Goal: Task Accomplishment & Management: Use online tool/utility

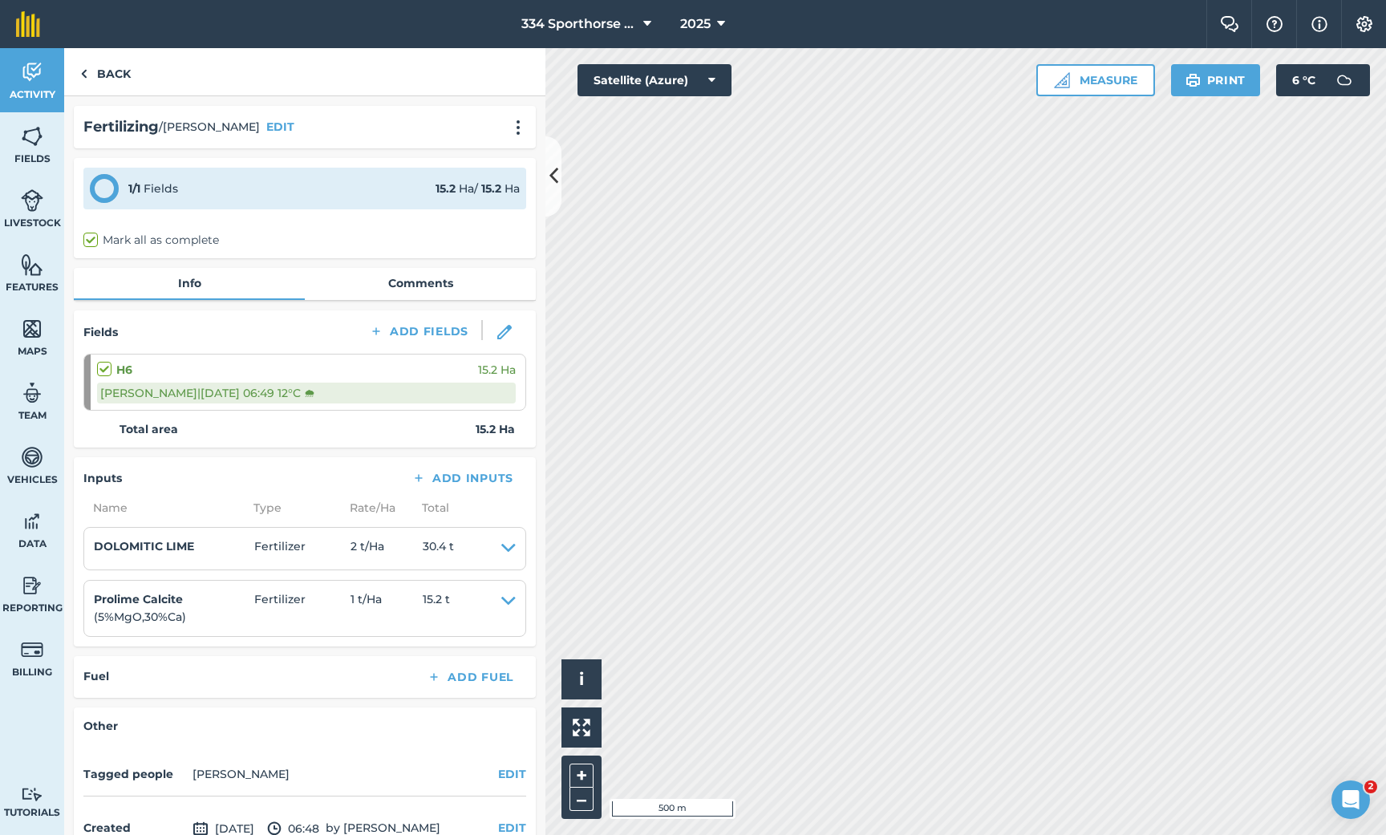
click at [552, 175] on icon at bounding box center [553, 176] width 9 height 28
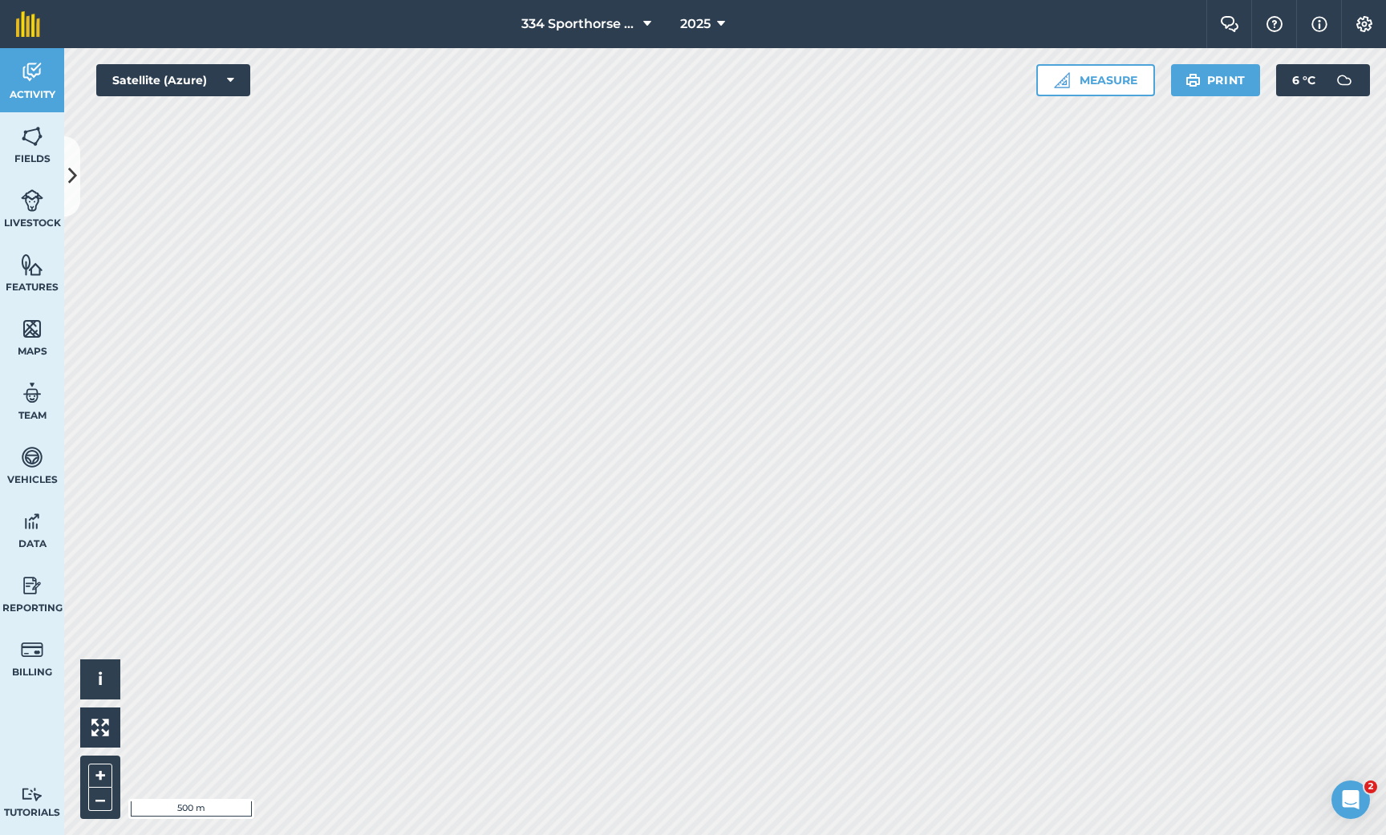
click at [72, 179] on icon at bounding box center [72, 176] width 9 height 28
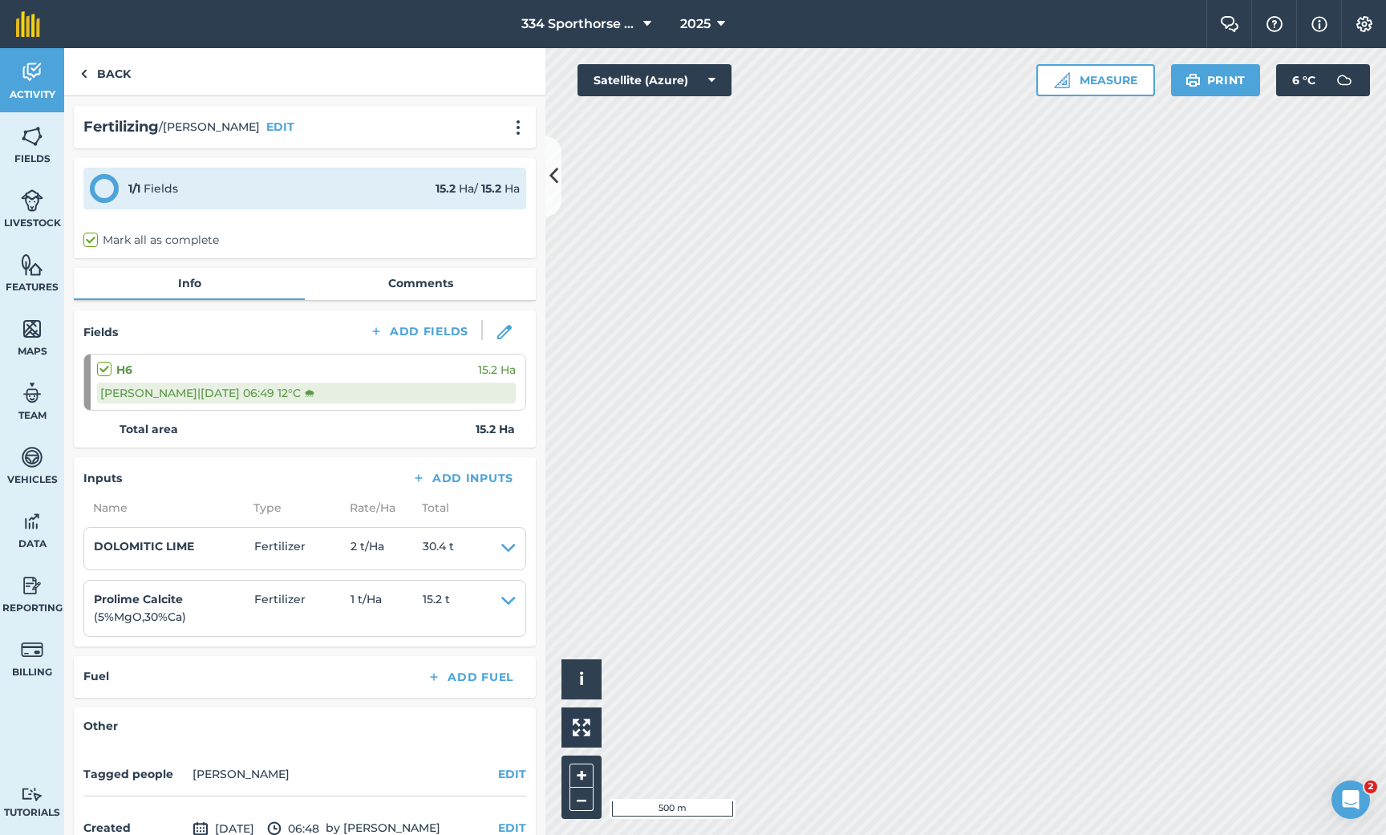
click at [1368, 25] on img at bounding box center [1363, 24] width 19 height 16
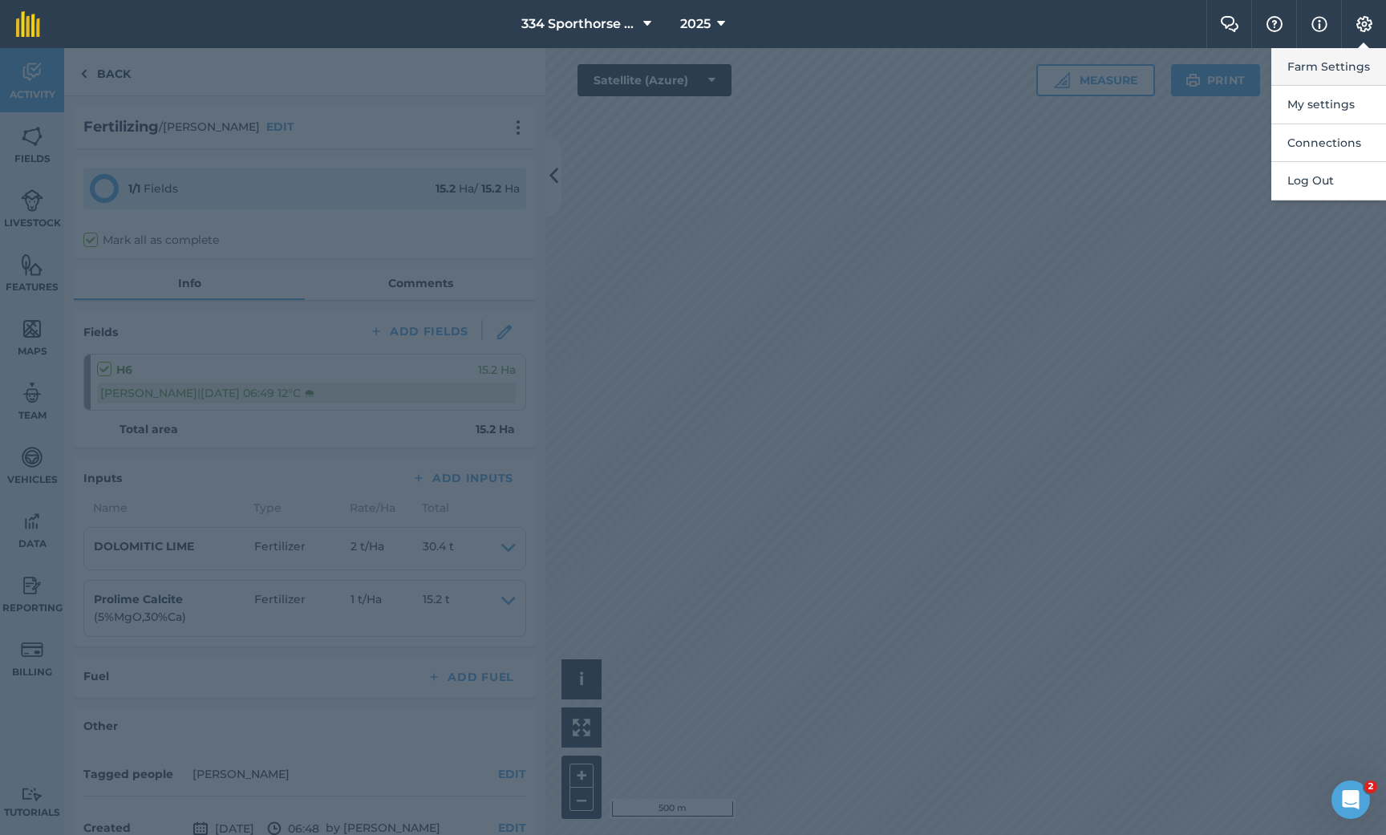
click at [1333, 67] on button "Farm Settings" at bounding box center [1328, 67] width 115 height 38
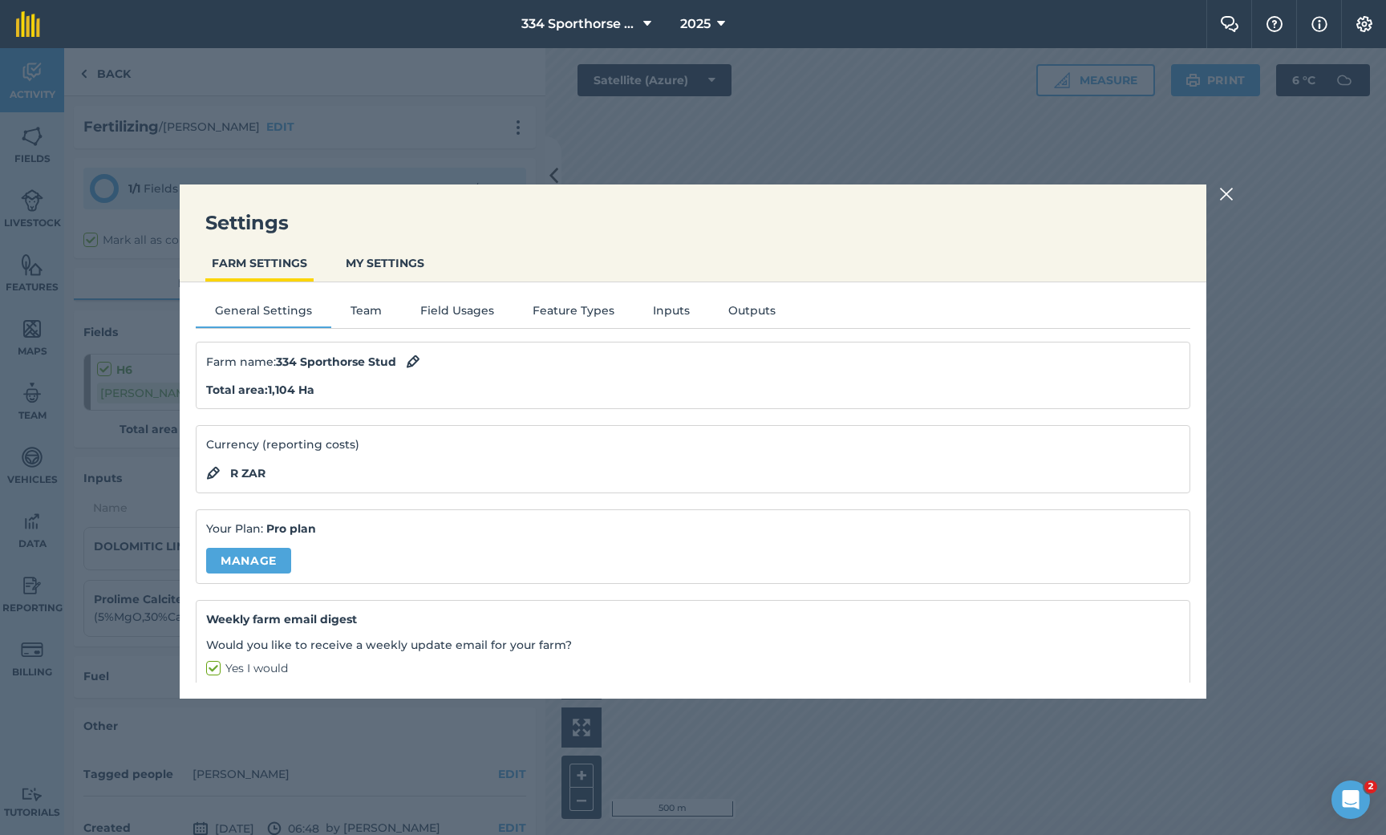
click at [666, 310] on button "Inputs" at bounding box center [670, 313] width 75 height 24
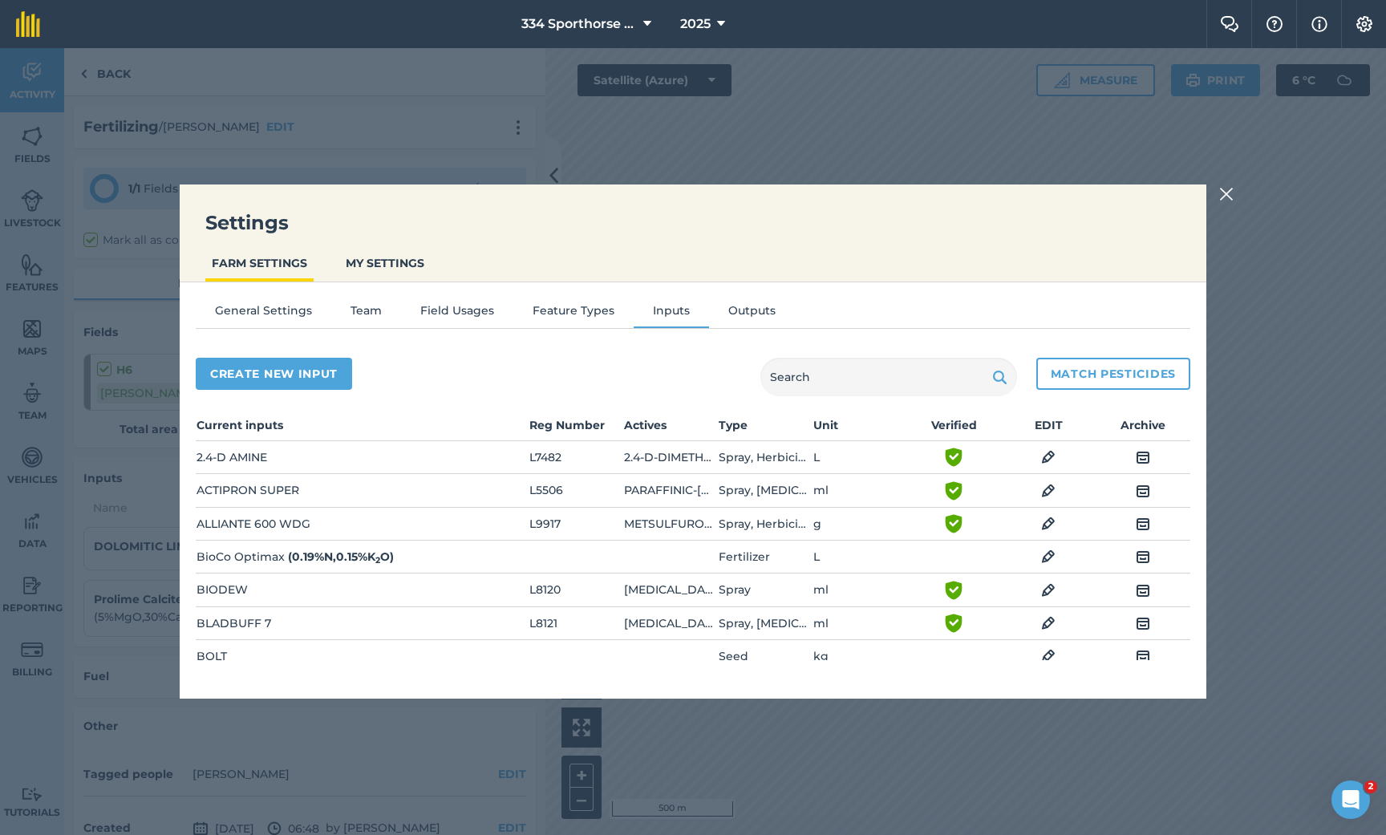
click at [296, 366] on button "Create new input" at bounding box center [274, 374] width 156 height 32
select select "SEED"
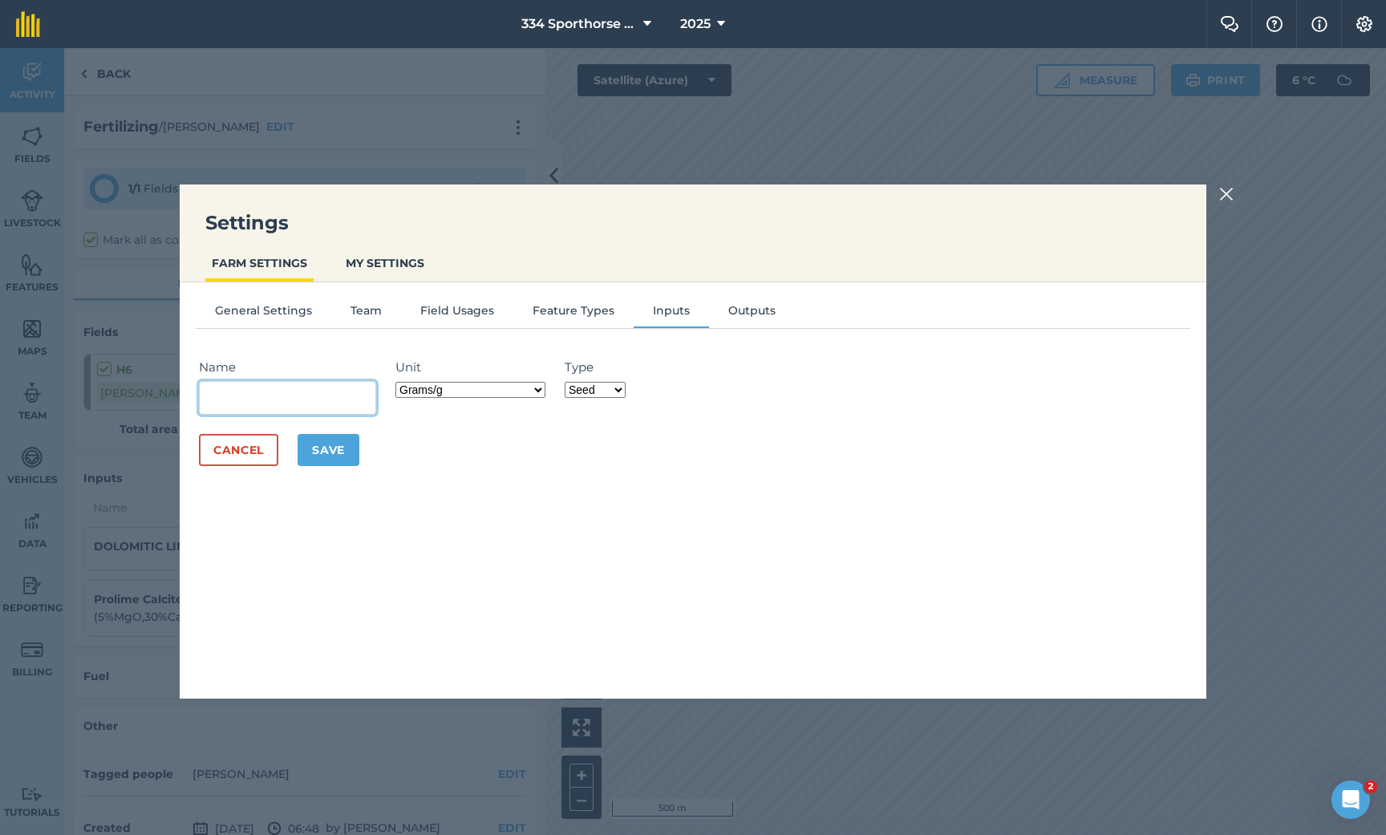
click at [326, 402] on input "Name" at bounding box center [287, 398] width 177 height 34
type input "Compost"
select select "METRIC_TONNES"
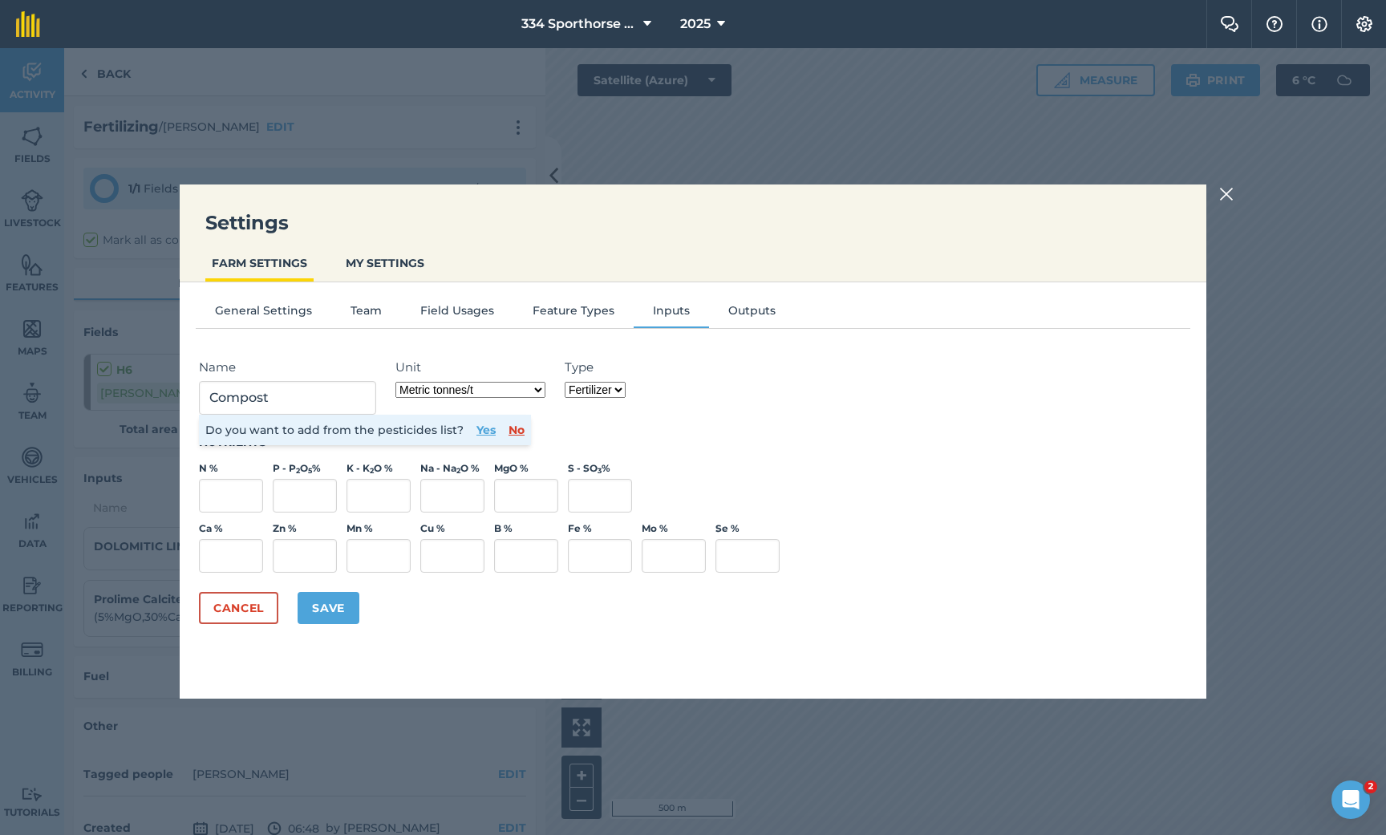
click at [630, 447] on h3 "Nutrients" at bounding box center [693, 442] width 988 height 16
click at [508, 436] on button "No" at bounding box center [516, 430] width 16 height 18
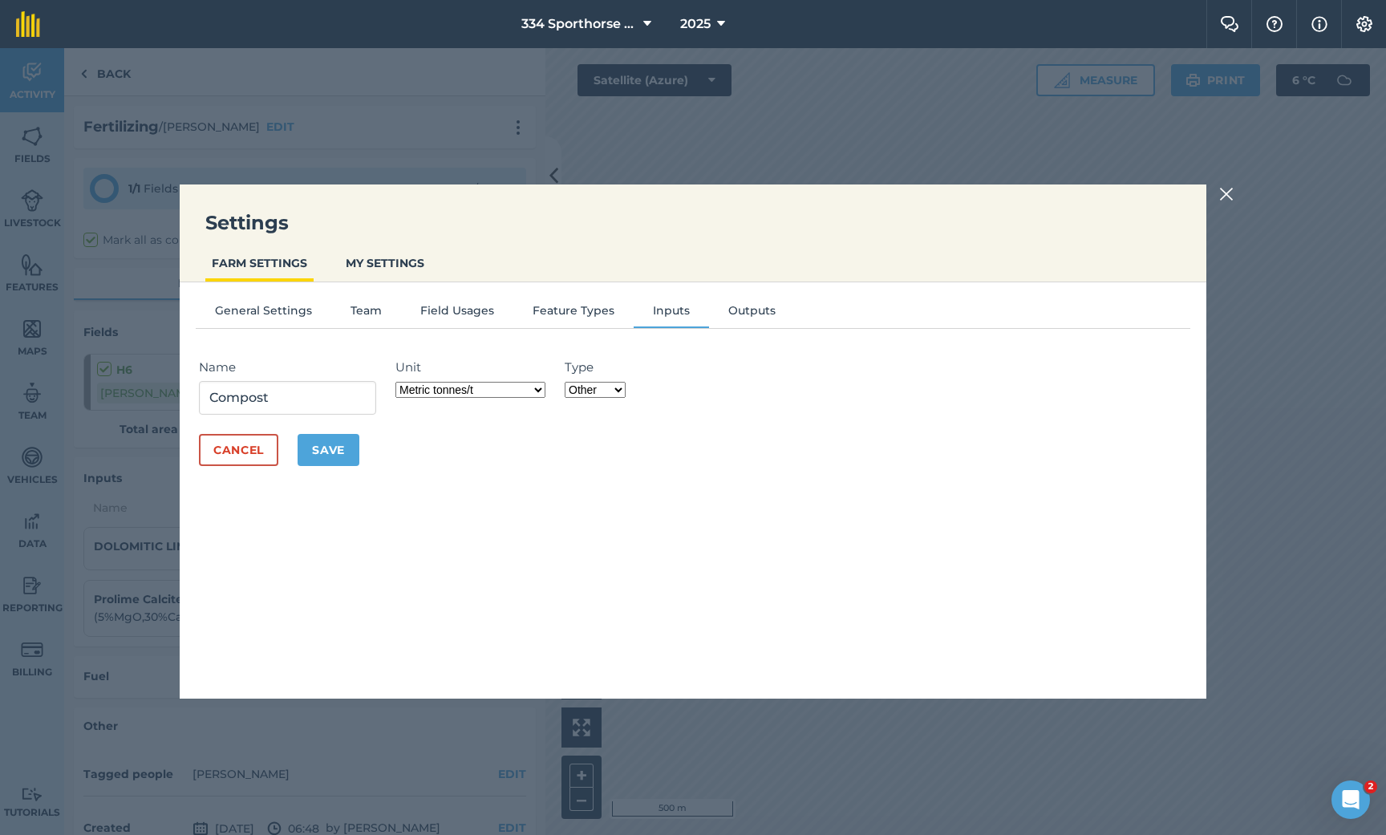
select select "FERTILIZER"
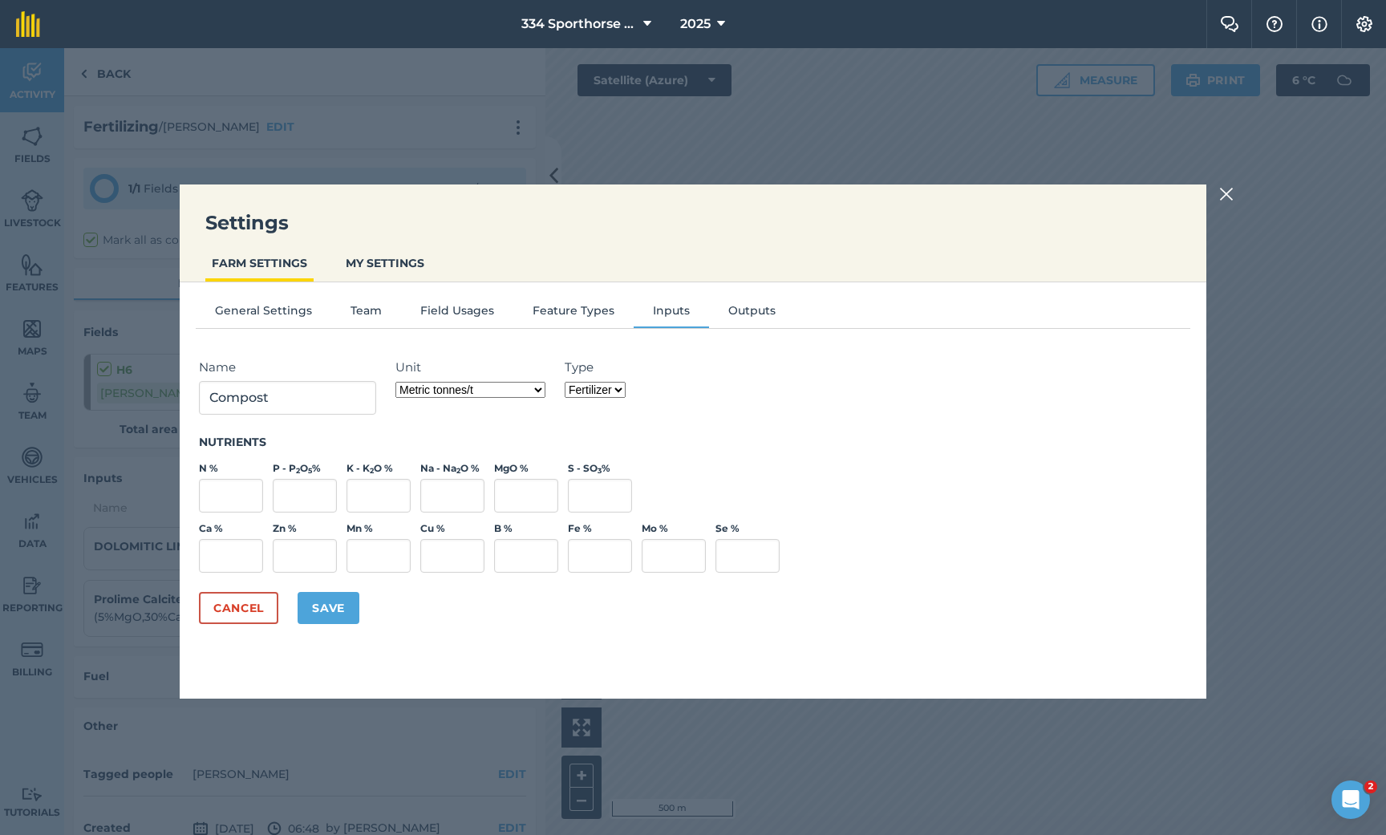
click at [330, 603] on button "Save" at bounding box center [328, 608] width 62 height 32
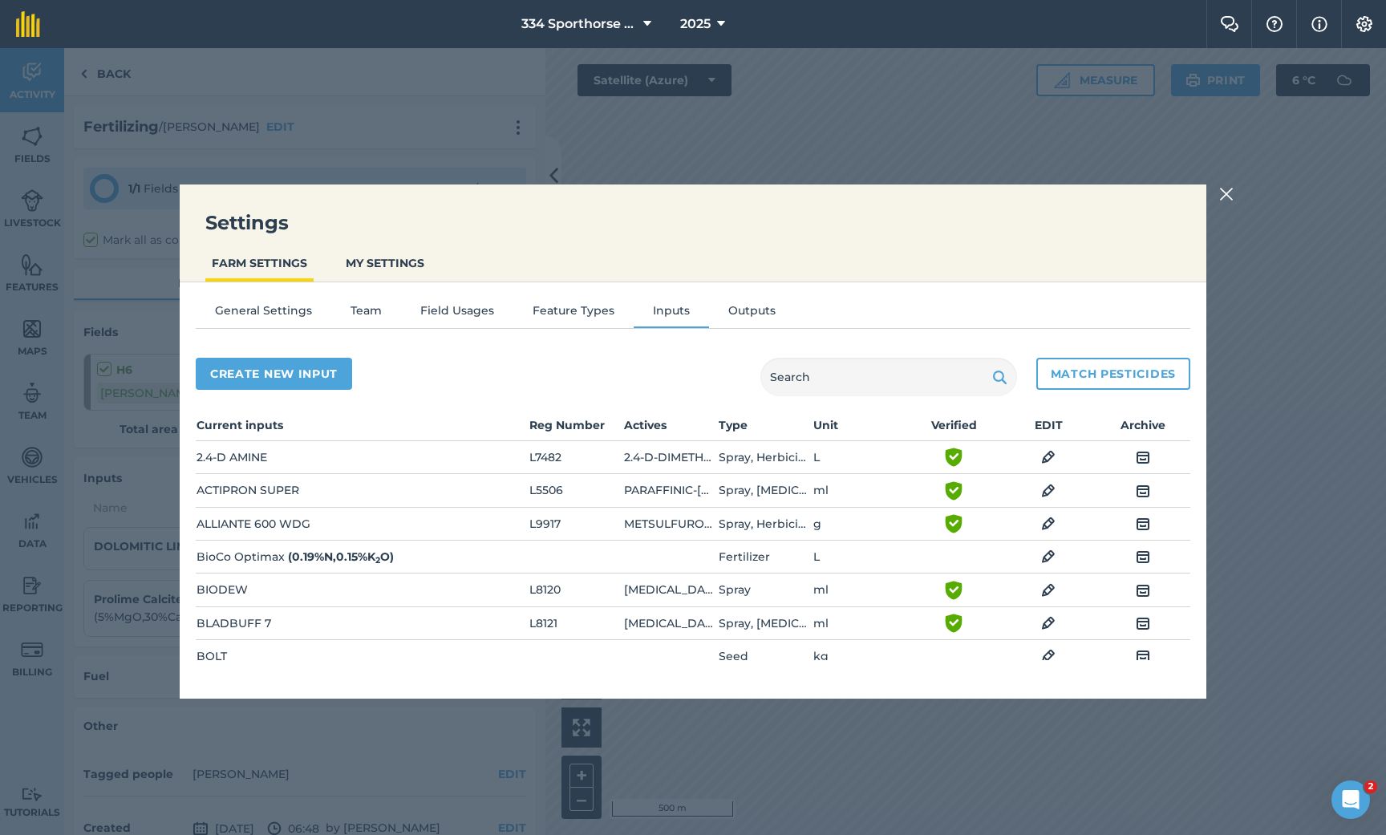
click at [1226, 196] on img at bounding box center [1226, 193] width 14 height 19
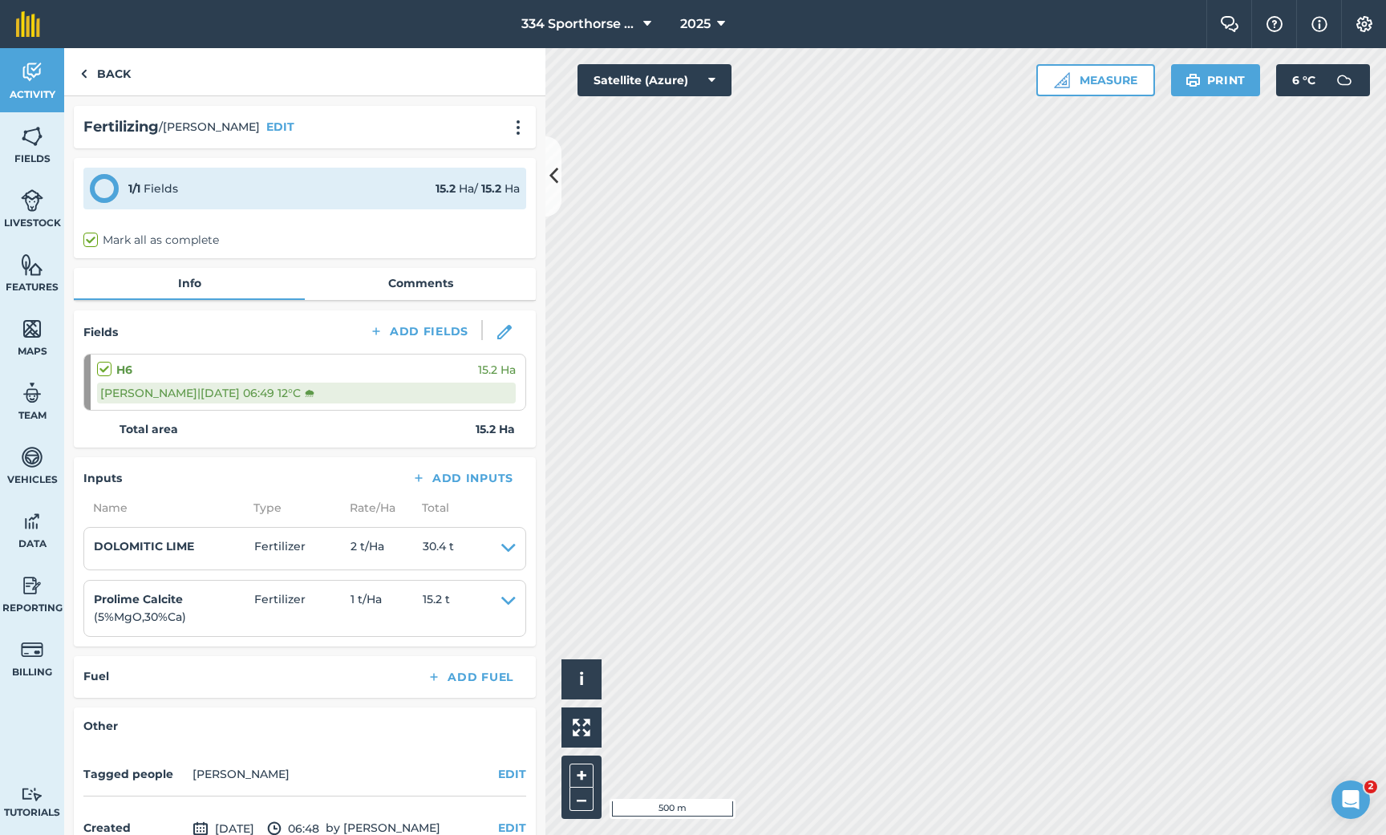
click at [553, 176] on icon at bounding box center [553, 176] width 9 height 28
